Goal: Transaction & Acquisition: Purchase product/service

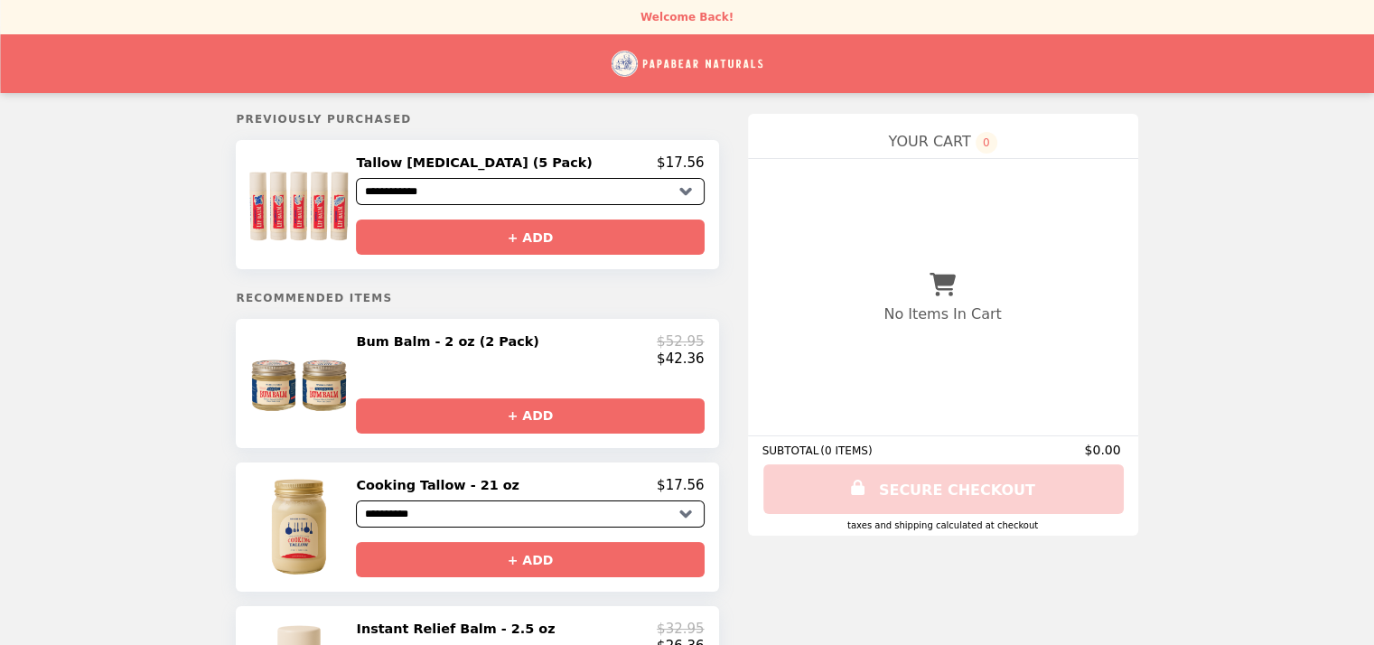
click at [441, 349] on h2 "Bum Balm - 2 oz (2 Pack)" at bounding box center [451, 341] width 190 height 16
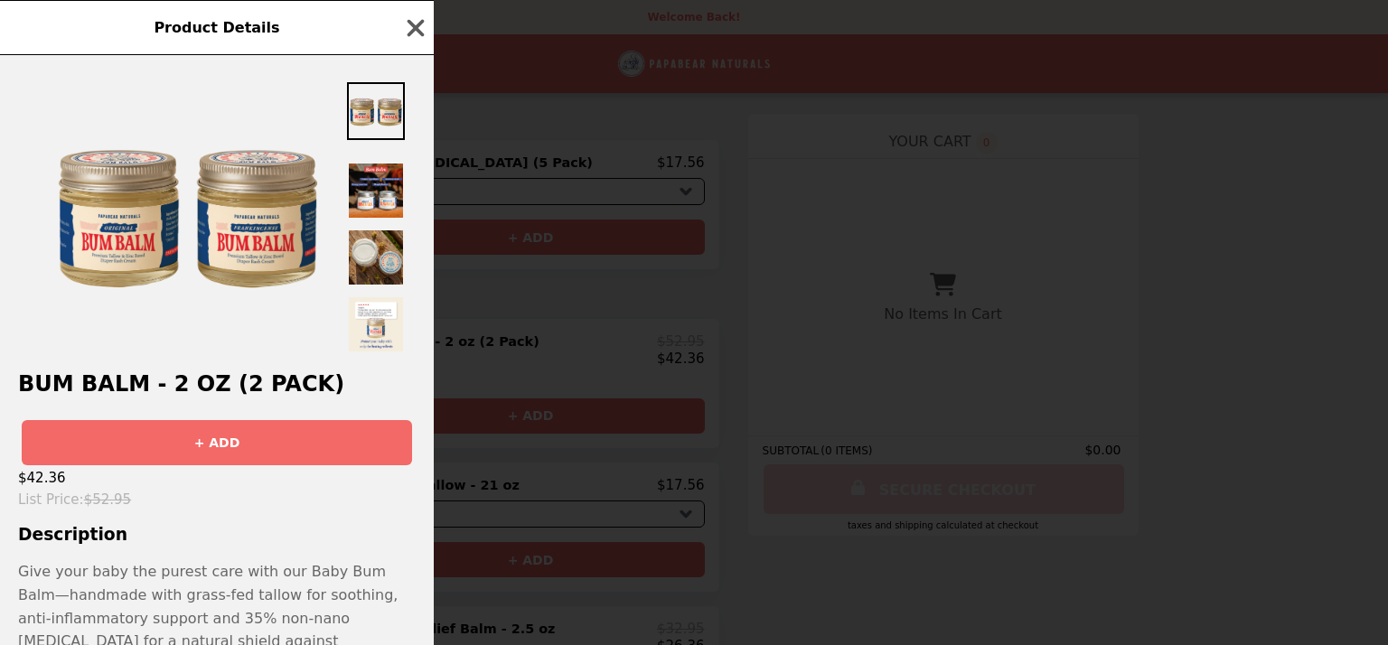
click at [74, 584] on p "Give your baby the purest care with our Baby Bum Balm—handmade with grass-fed t…" at bounding box center [216, 641] width 397 height 162
click at [197, 474] on div "$42.36" at bounding box center [217, 477] width 434 height 25
drag, startPoint x: 207, startPoint y: 467, endPoint x: 201, endPoint y: 517, distance: 50.1
click at [201, 517] on div "Bum Balm - 2 oz (2 Pack) + ADD $42.36 List Price : $52.95 Description Give your…" at bounding box center [217, 350] width 434 height 590
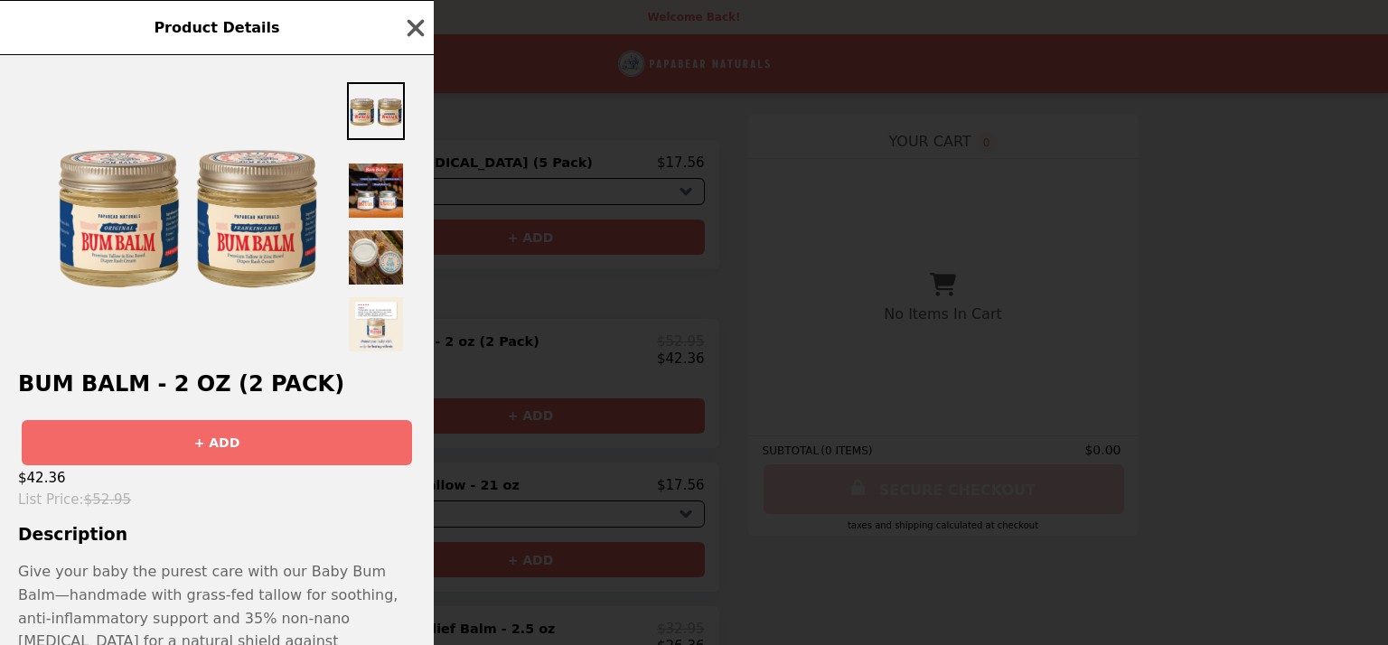
click at [201, 517] on div "Bum Balm - 2 oz (2 Pack) + ADD $42.36 List Price : $52.95 Description Give your…" at bounding box center [217, 350] width 434 height 590
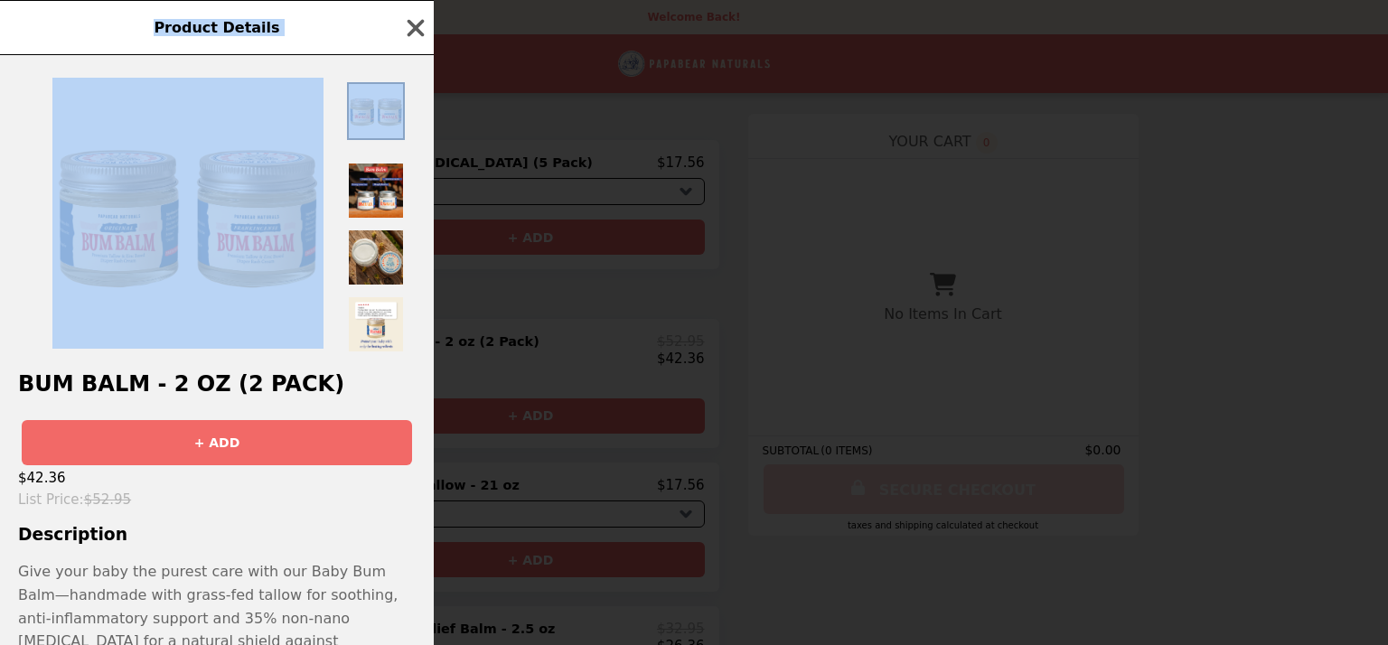
drag, startPoint x: 433, startPoint y: 74, endPoint x: 441, endPoint y: 208, distance: 133.9
click at [441, 208] on div "Product Details Bum Balm - 2 oz (2 Pack) + ADD $42.36 List Price : $52.95 Descr…" at bounding box center [694, 322] width 1388 height 645
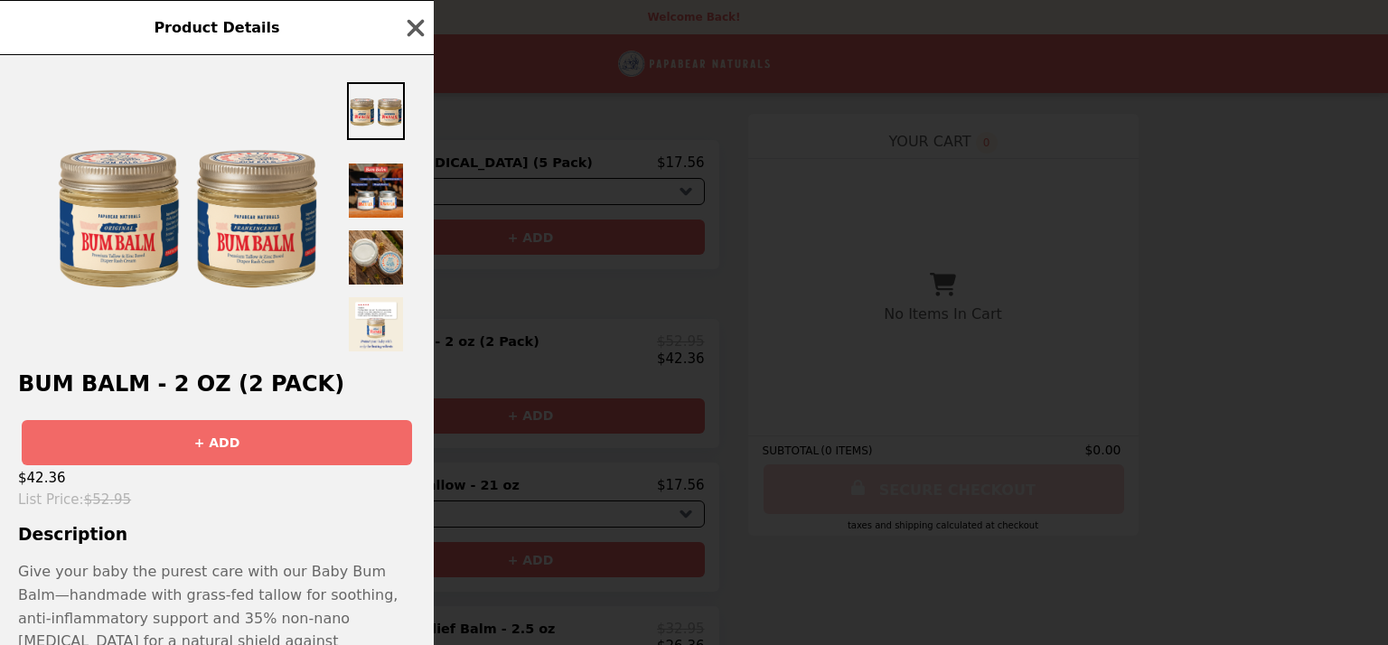
drag, startPoint x: 441, startPoint y: 208, endPoint x: 423, endPoint y: 204, distance: 18.4
click at [423, 204] on div at bounding box center [217, 204] width 434 height 298
drag, startPoint x: 423, startPoint y: 204, endPoint x: 421, endPoint y: 304, distance: 100.3
click at [421, 304] on div at bounding box center [217, 204] width 434 height 298
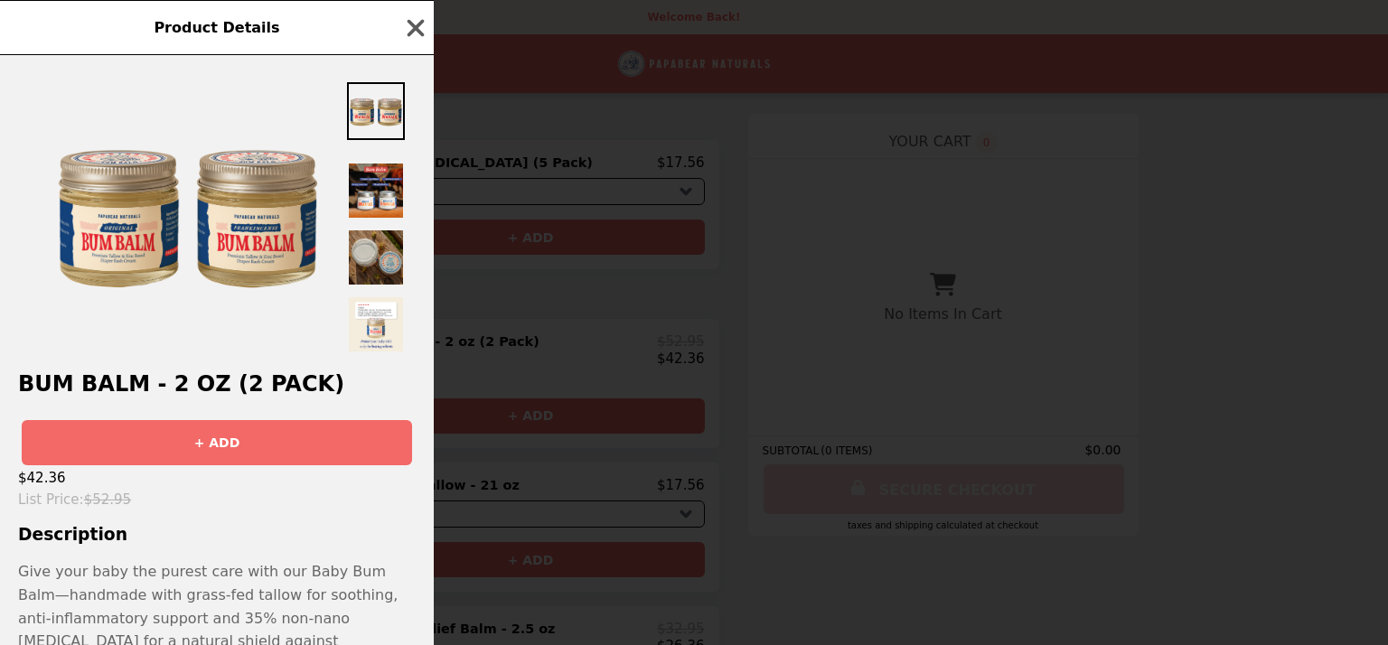
drag, startPoint x: 421, startPoint y: 304, endPoint x: 380, endPoint y: 311, distance: 41.1
click at [380, 286] on img at bounding box center [376, 258] width 58 height 58
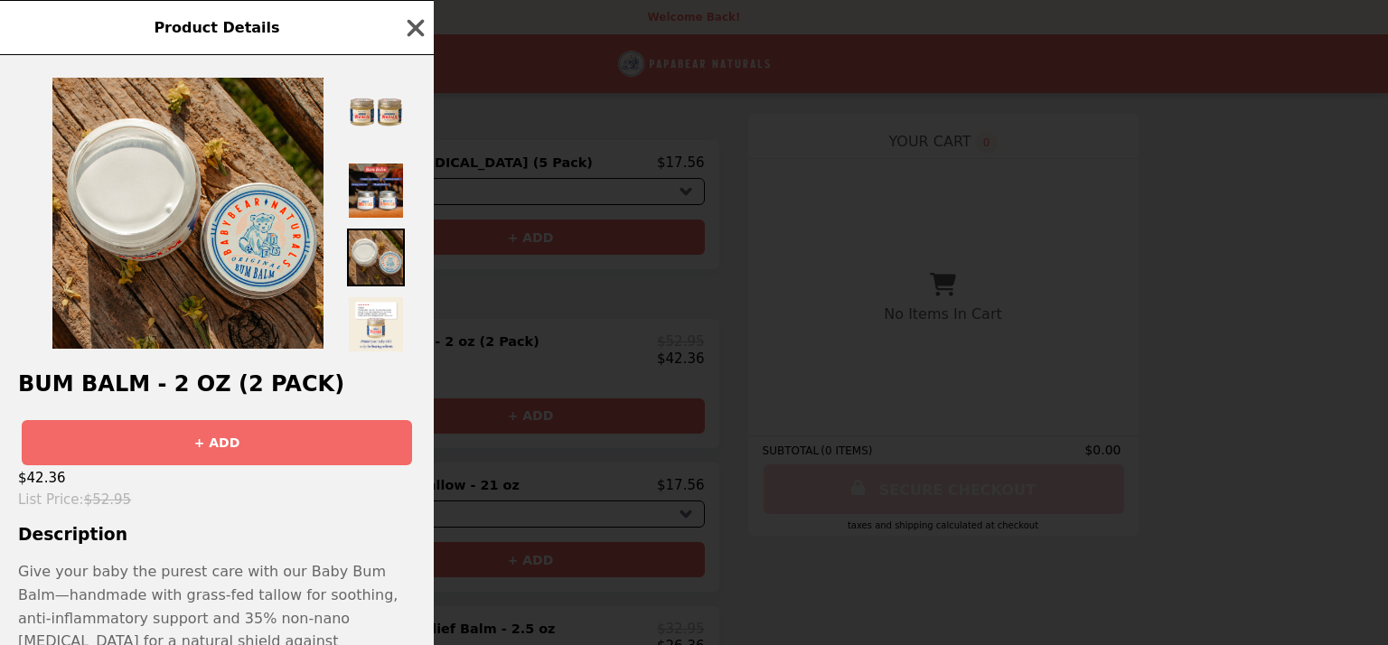
click at [294, 578] on p "Give your baby the purest care with our Baby Bum Balm—handmade with grass-fed t…" at bounding box center [216, 641] width 397 height 162
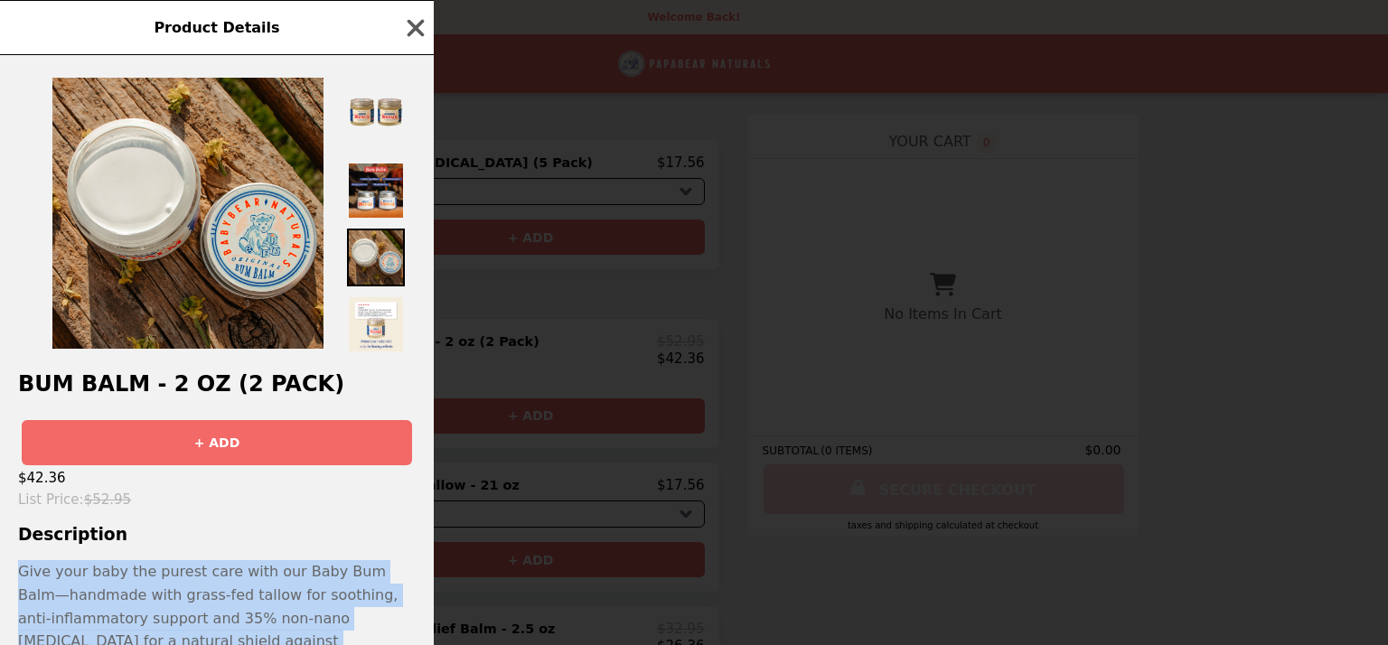
click at [294, 578] on p "Give your baby the purest care with our Baby Bum Balm—handmade with grass-fed t…" at bounding box center [216, 641] width 397 height 162
click at [295, 581] on p "Give your baby the purest care with our Baby Bum Balm—handmade with grass-fed t…" at bounding box center [216, 641] width 397 height 162
click at [412, 26] on icon "button" at bounding box center [415, 27] width 17 height 17
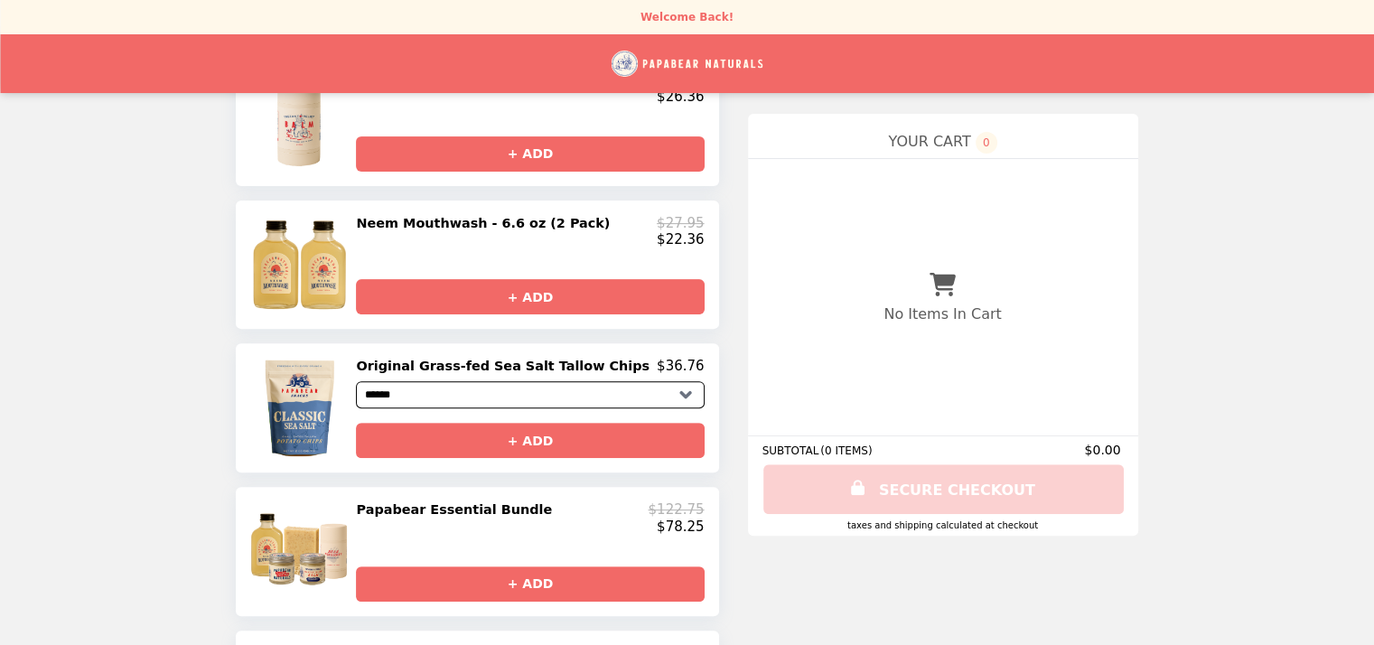
scroll to position [543, 0]
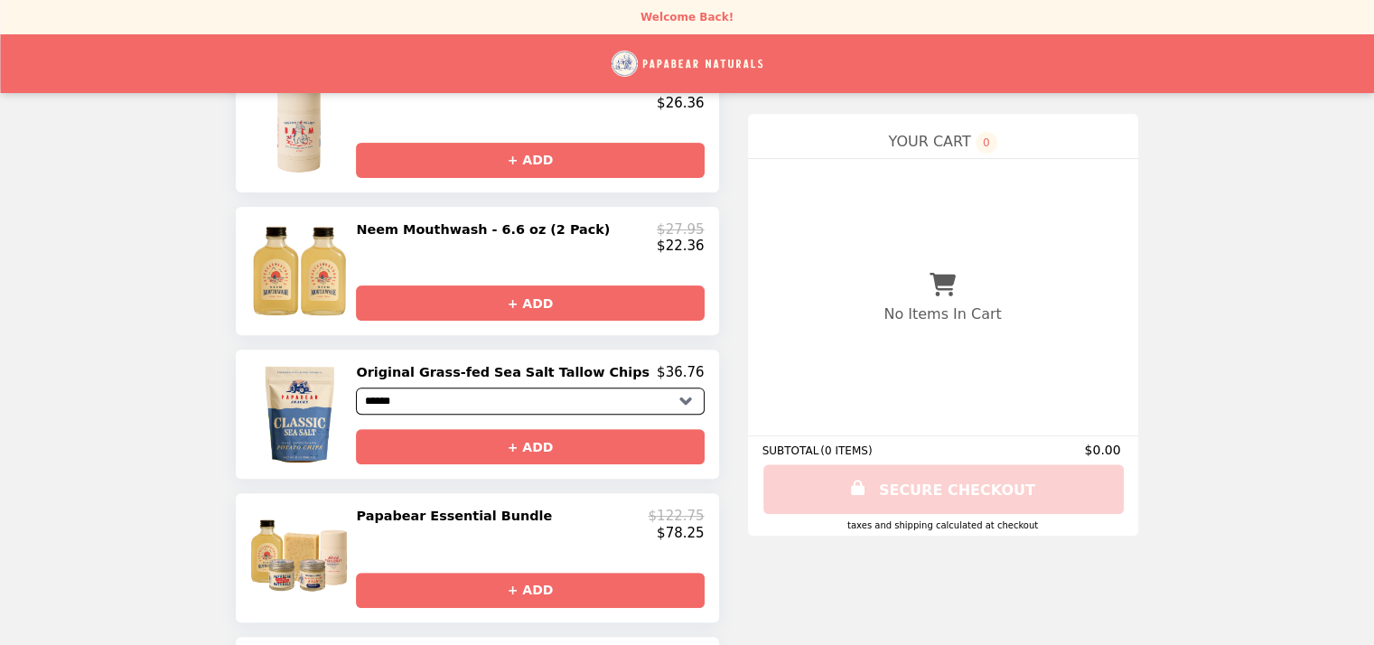
click at [499, 380] on h2 "Original Grass-fed Sea Salt Tallow Chips" at bounding box center [506, 372] width 301 height 16
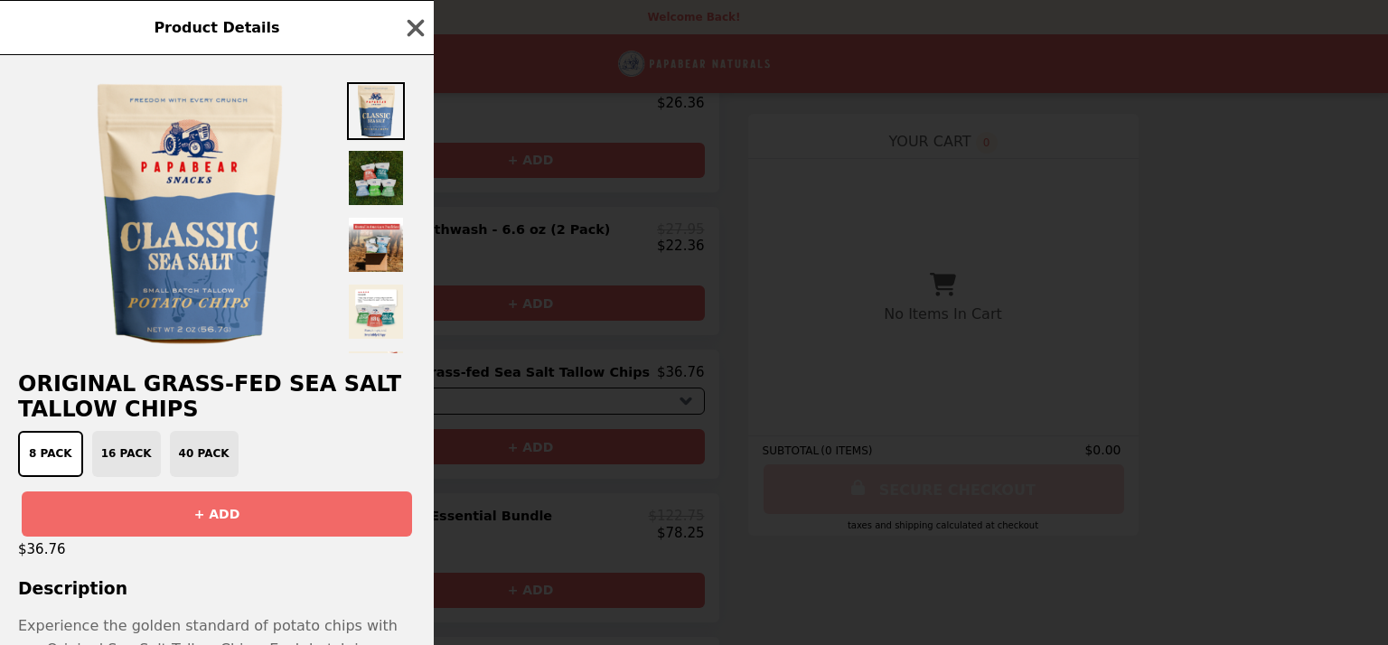
click at [360, 182] on img at bounding box center [376, 178] width 58 height 58
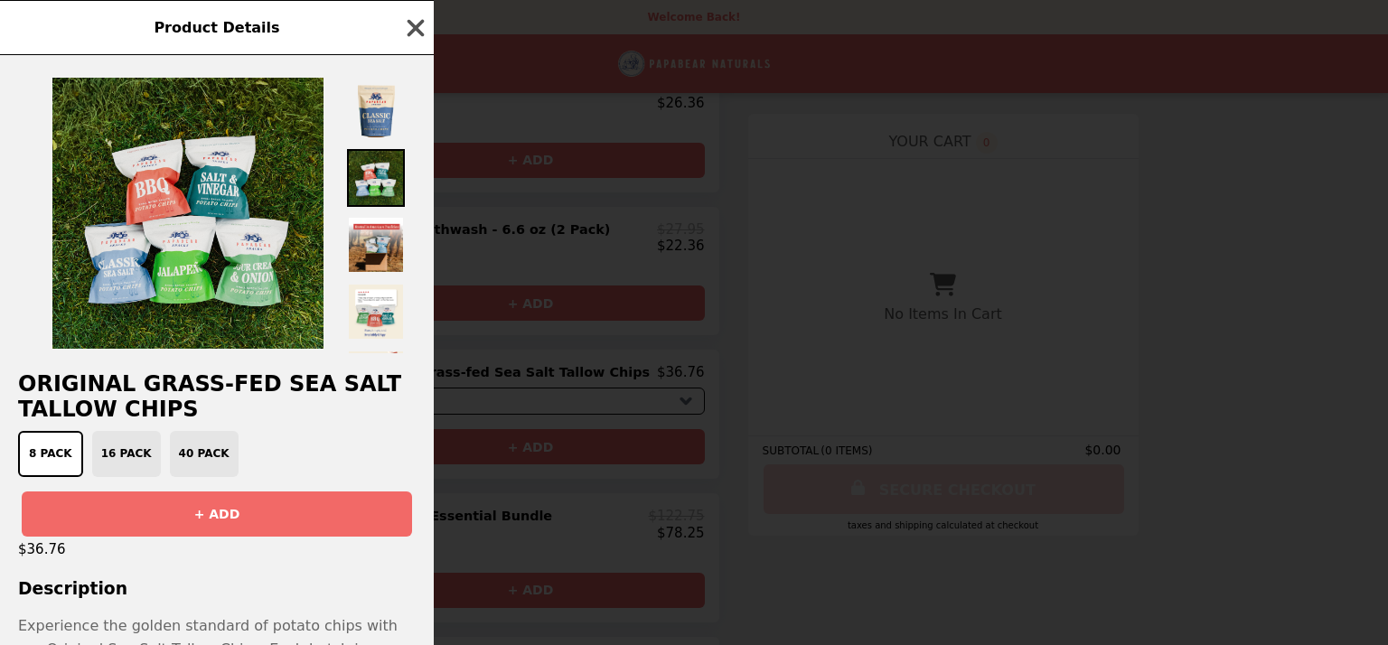
click at [408, 39] on icon "button" at bounding box center [415, 27] width 27 height 27
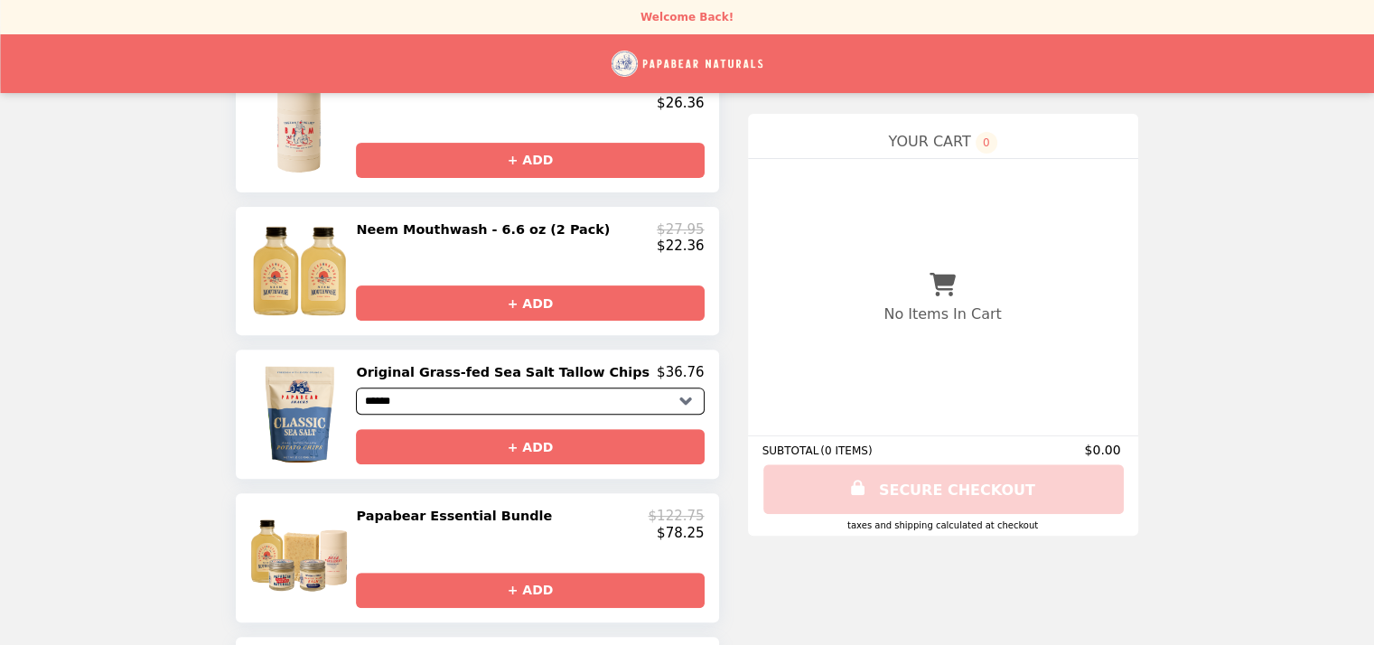
click at [530, 238] on h2 "Neem Mouthwash - 6.6 oz (2 Pack)" at bounding box center [486, 229] width 261 height 16
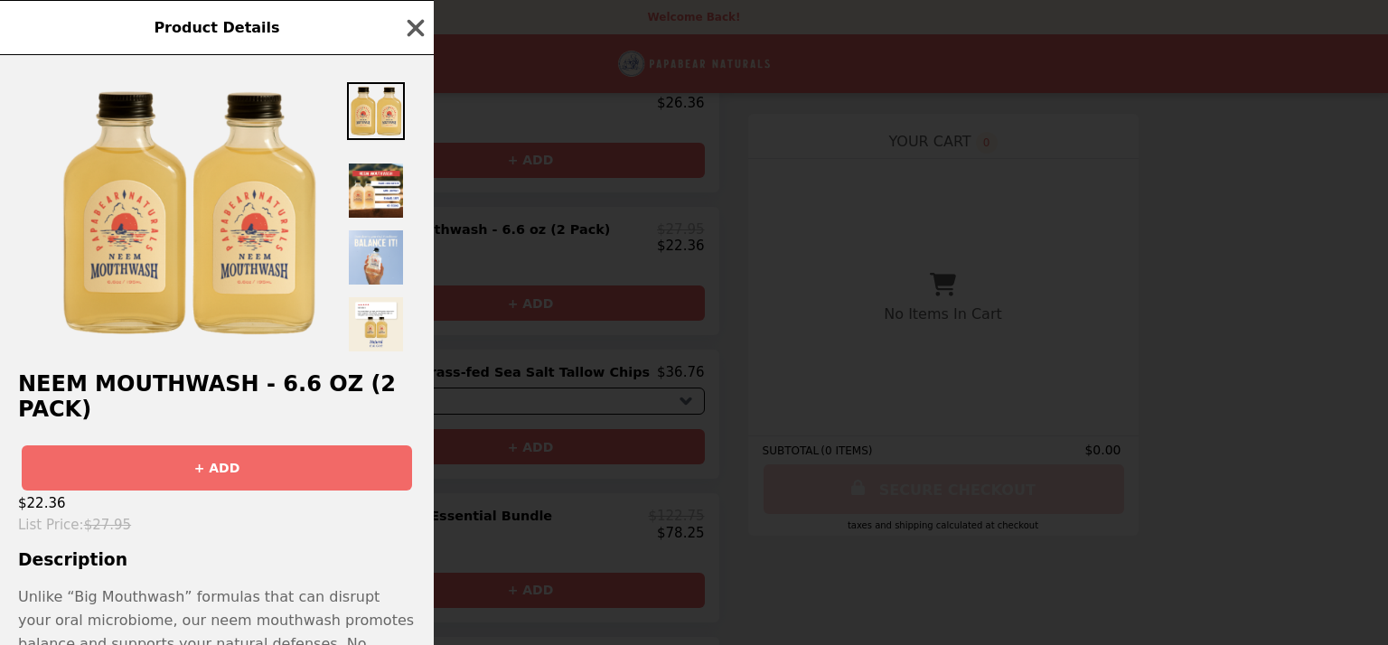
click at [372, 153] on img at bounding box center [376, 151] width 58 height 4
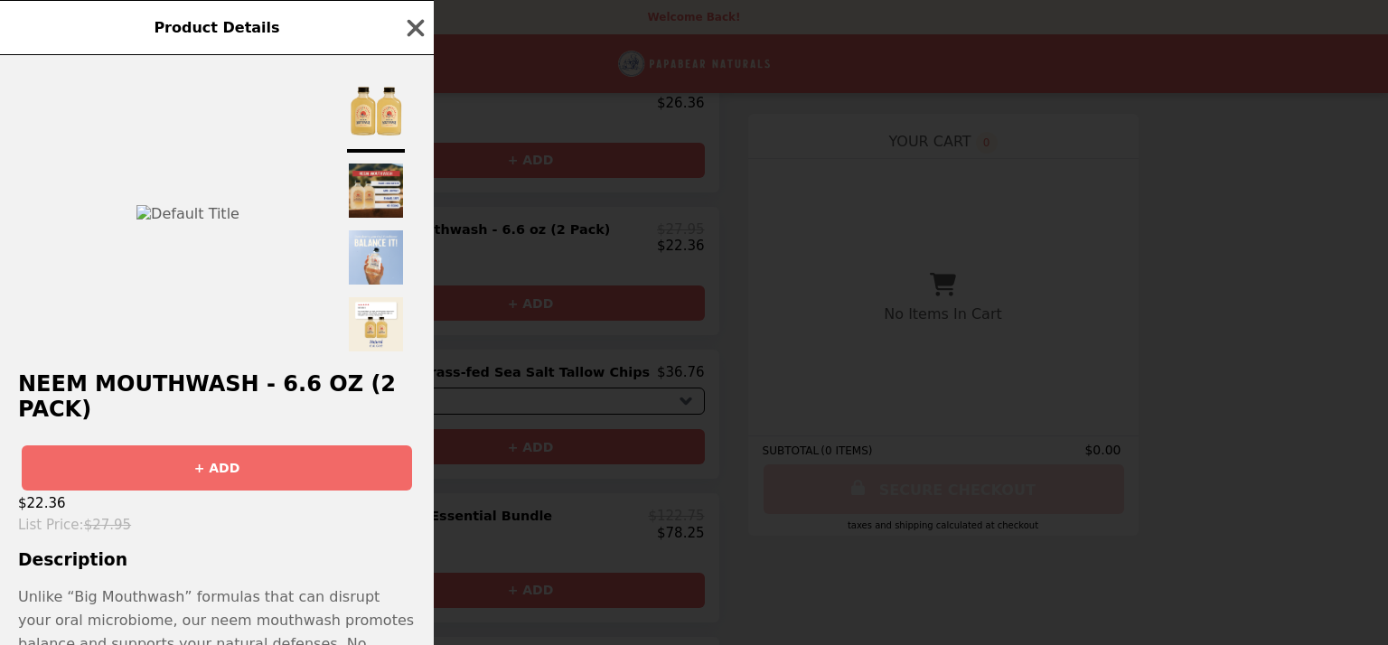
click at [376, 220] on img at bounding box center [376, 191] width 58 height 58
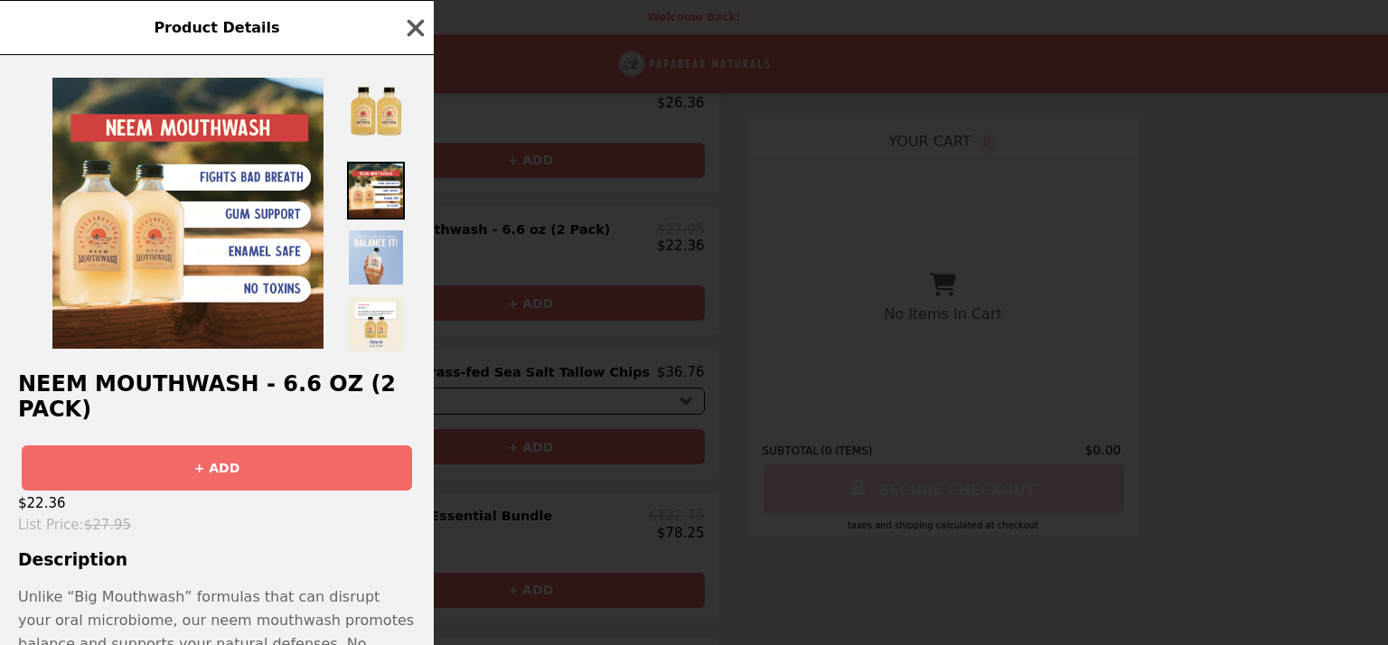
click at [199, 524] on div "Neem Mouthwash - 6.6 oz (2 Pack) + ADD $22.36 List Price : $27.95 Description U…" at bounding box center [217, 350] width 434 height 590
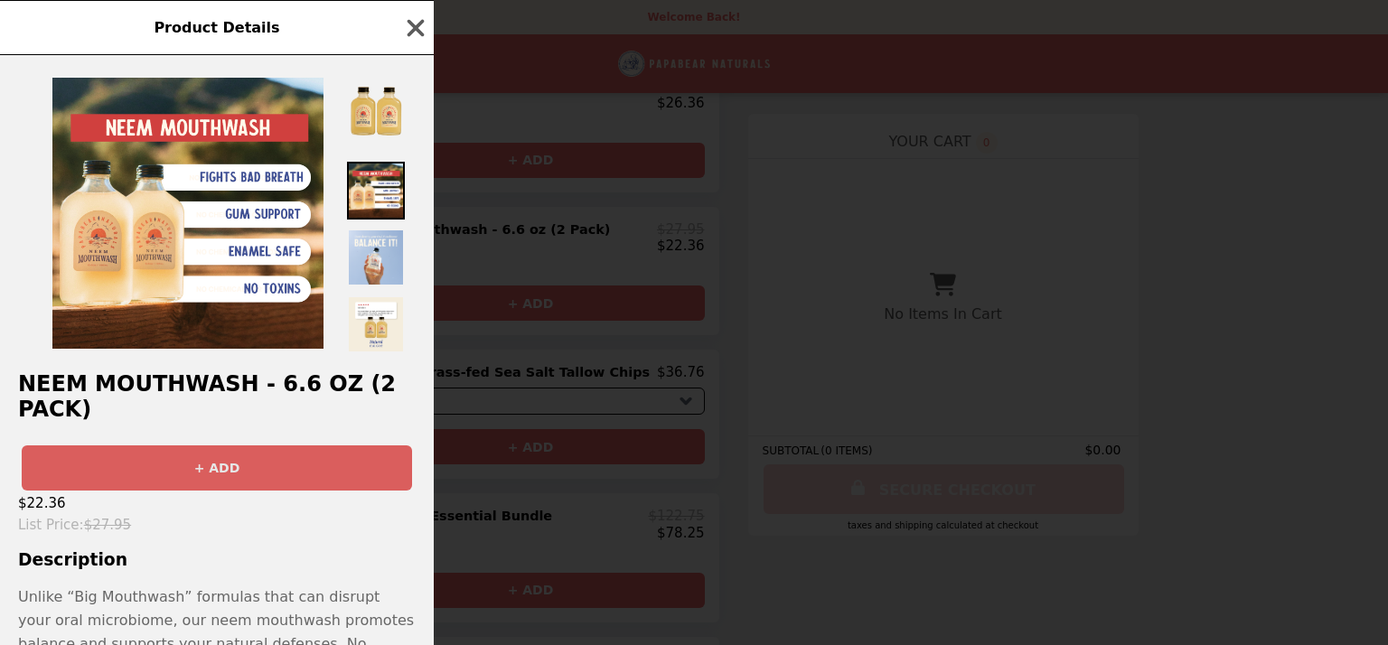
click at [217, 445] on button "+ ADD" at bounding box center [217, 467] width 390 height 45
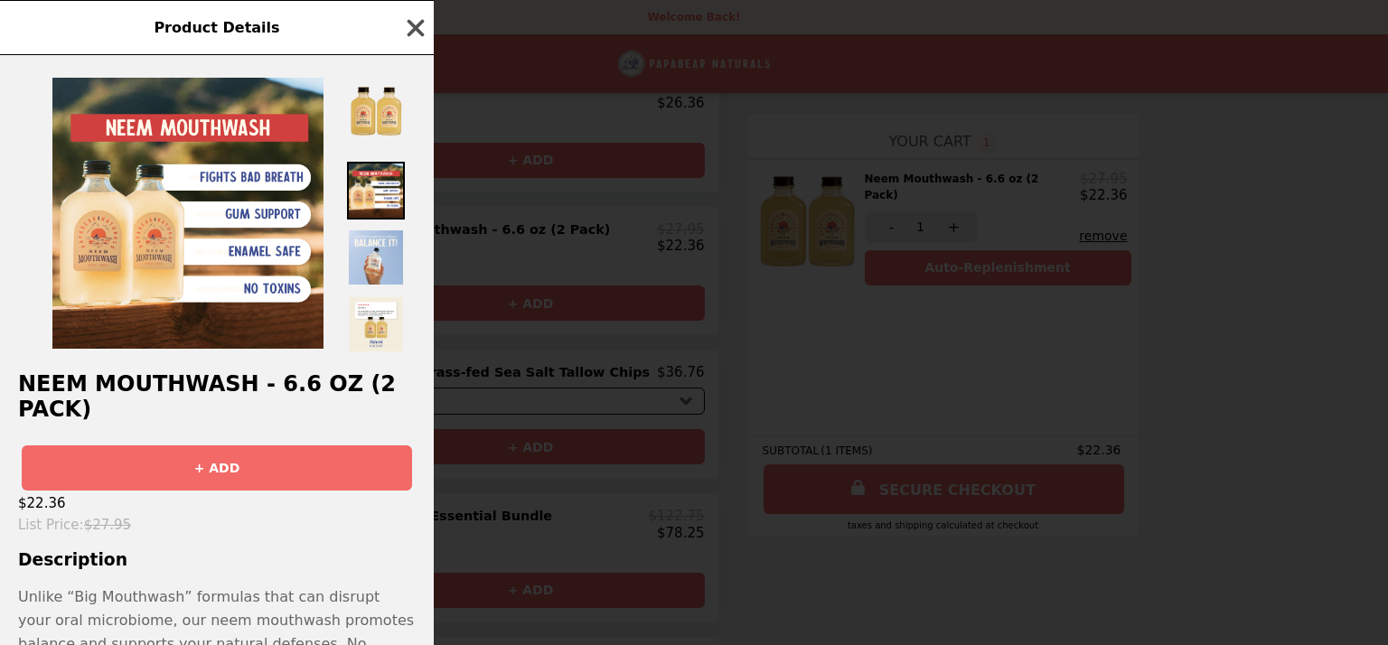
click at [408, 31] on icon "button" at bounding box center [415, 27] width 27 height 27
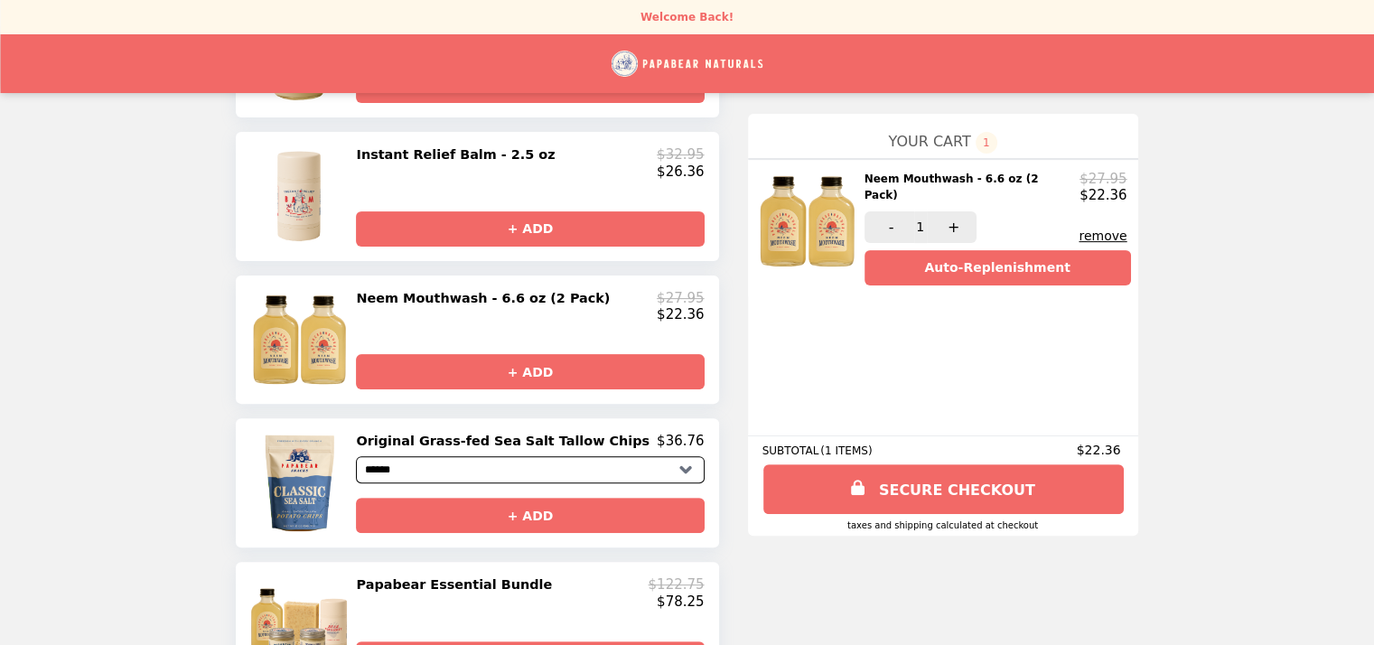
click at [256, 258] on div "**********" at bounding box center [476, 451] width 511 height 1653
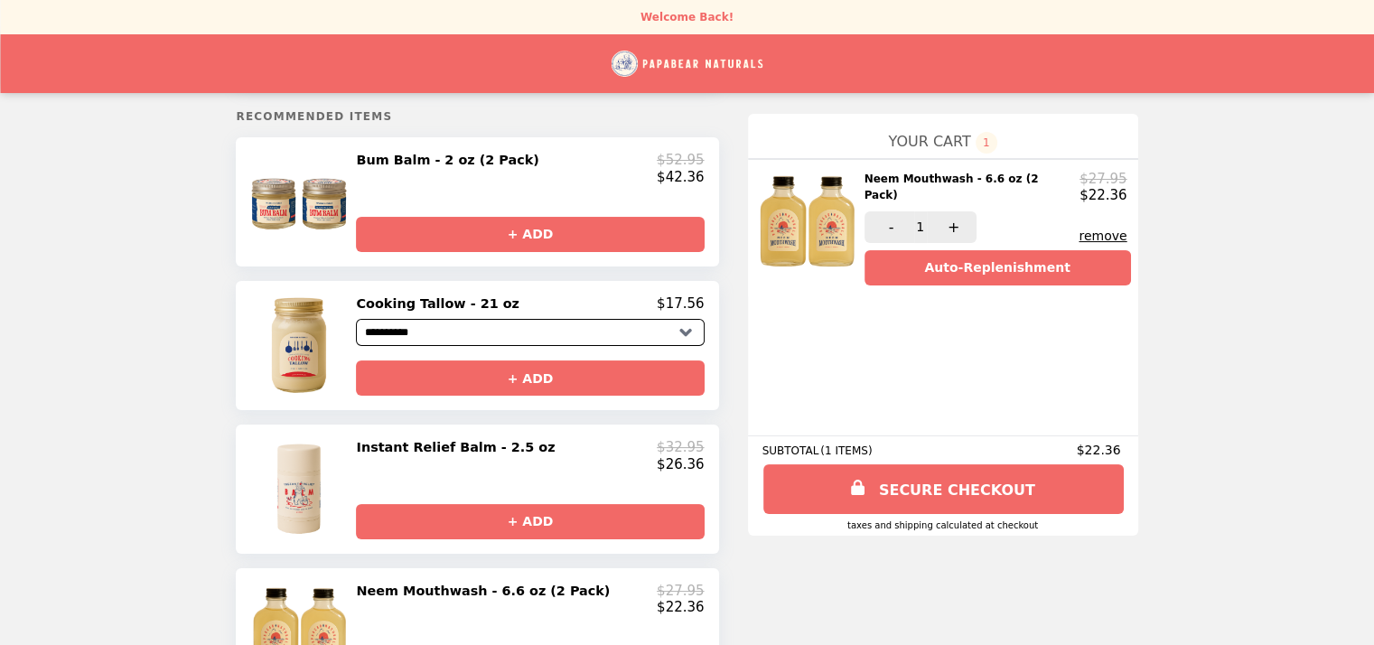
scroll to position [145, 0]
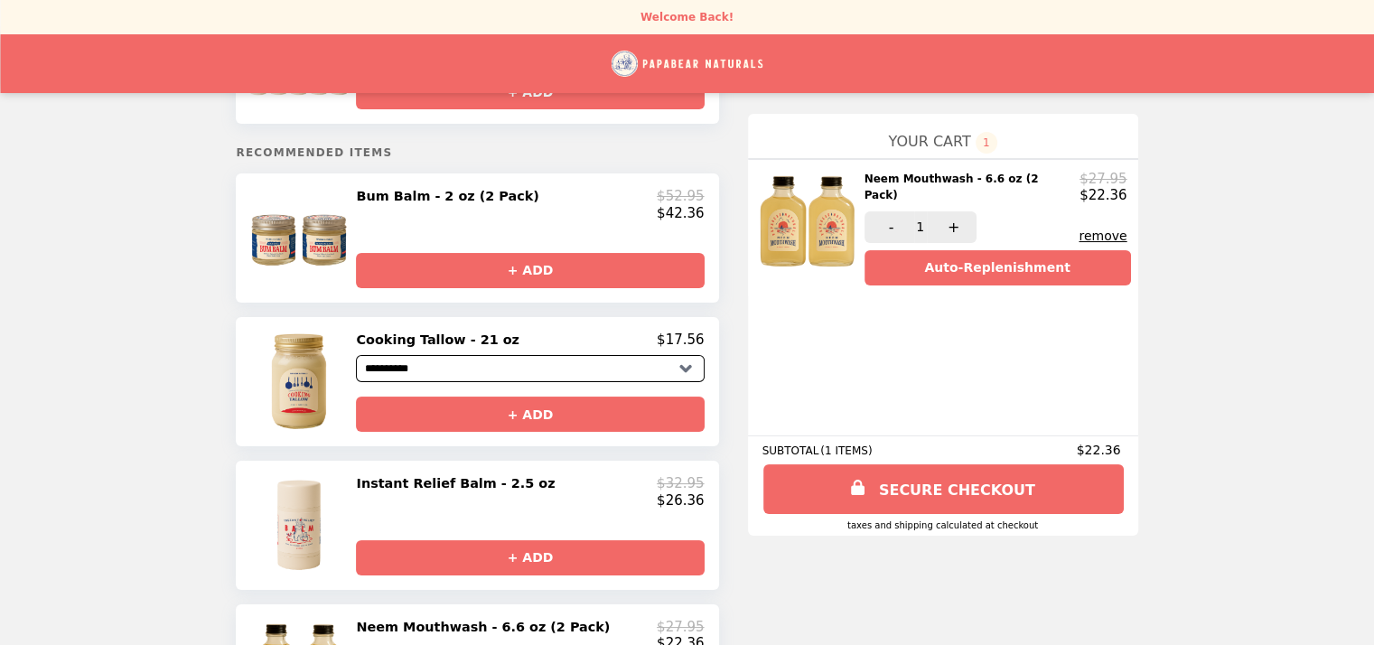
click at [447, 378] on select "**********" at bounding box center [530, 368] width 348 height 27
click at [390, 365] on select "**********" at bounding box center [530, 368] width 348 height 27
click at [533, 420] on button "+ ADD" at bounding box center [530, 414] width 348 height 35
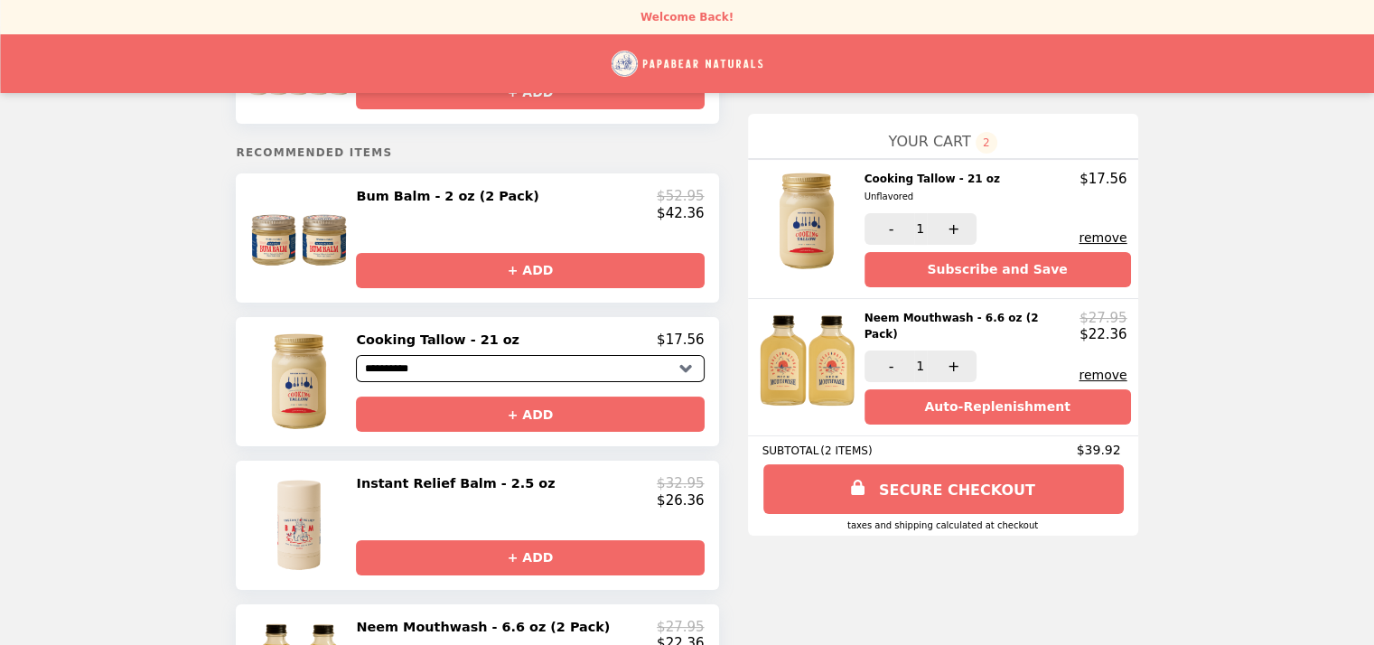
scroll to position [0, 0]
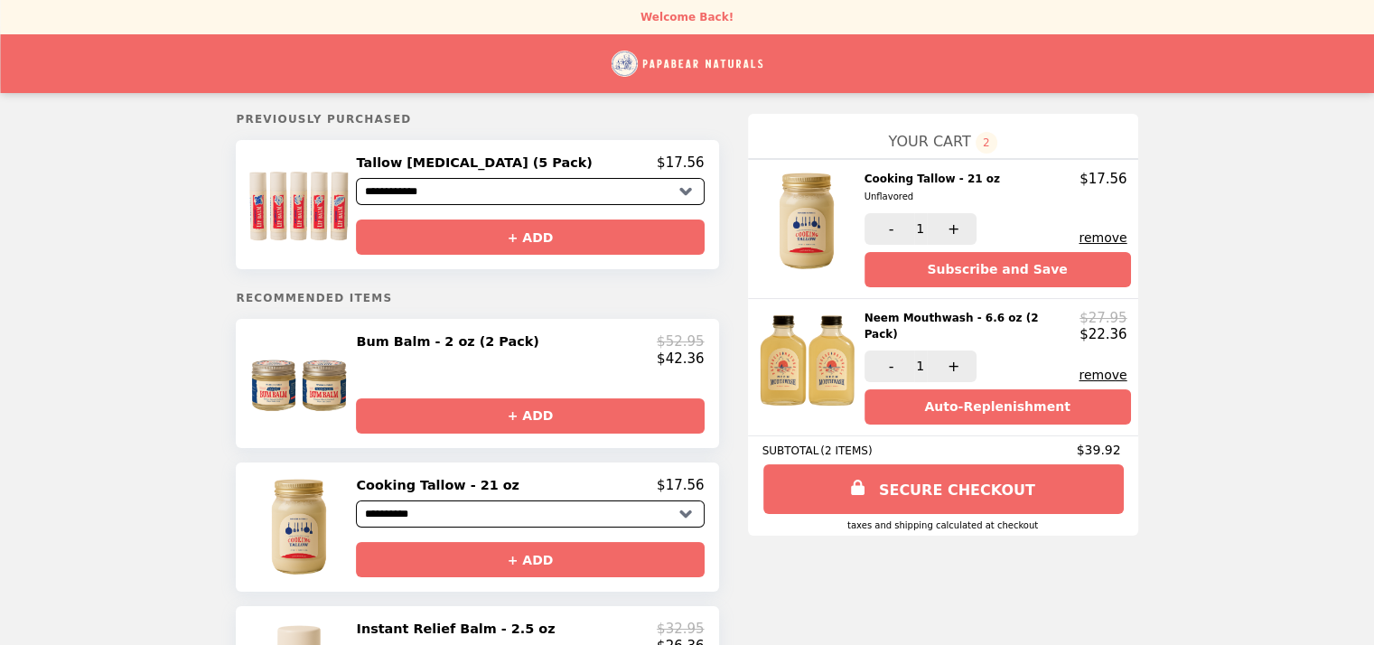
click at [531, 209] on div "+ ADD" at bounding box center [530, 230] width 348 height 50
click at [491, 190] on select "**********" at bounding box center [530, 191] width 348 height 27
click at [631, 58] on img "Main" at bounding box center [688, 63] width 152 height 37
